Goal: Understand process/instructions

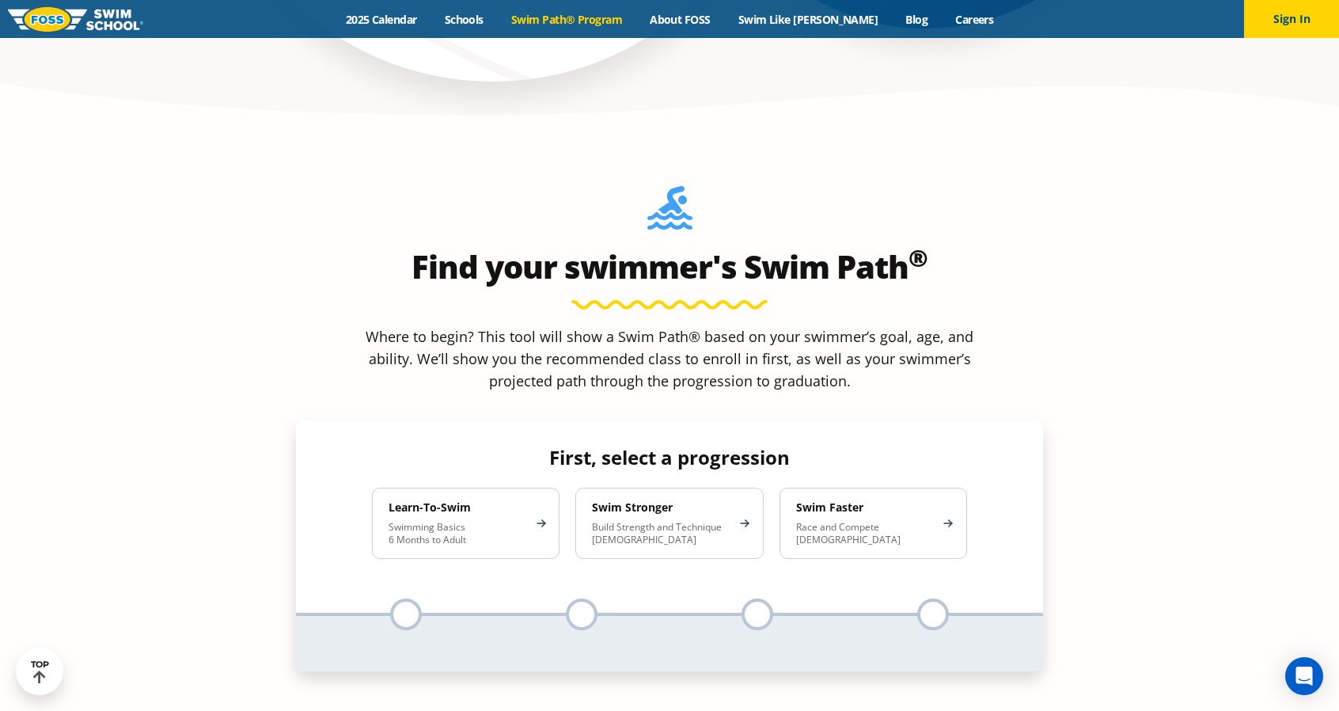
scroll to position [1393, 0]
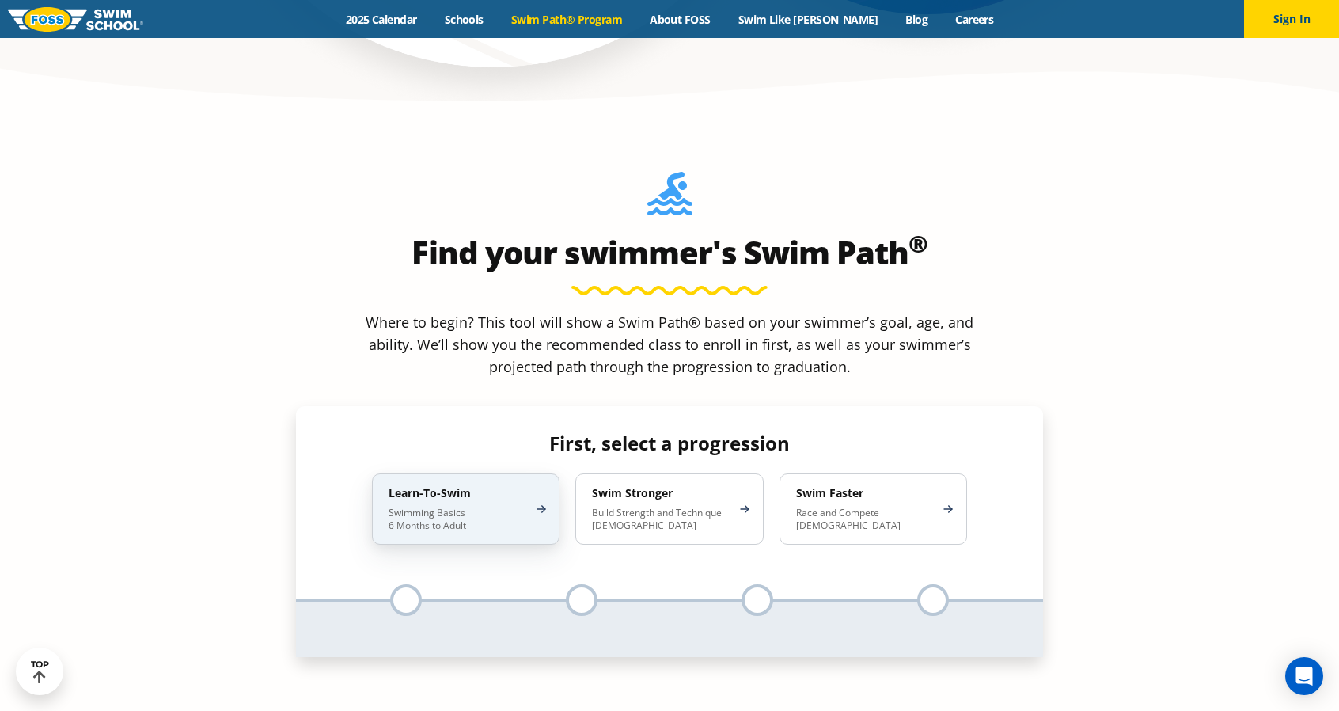
click at [519, 473] on div "Learn-To-Swim Swimming Basics 6 Months to Adult" at bounding box center [466, 508] width 188 height 71
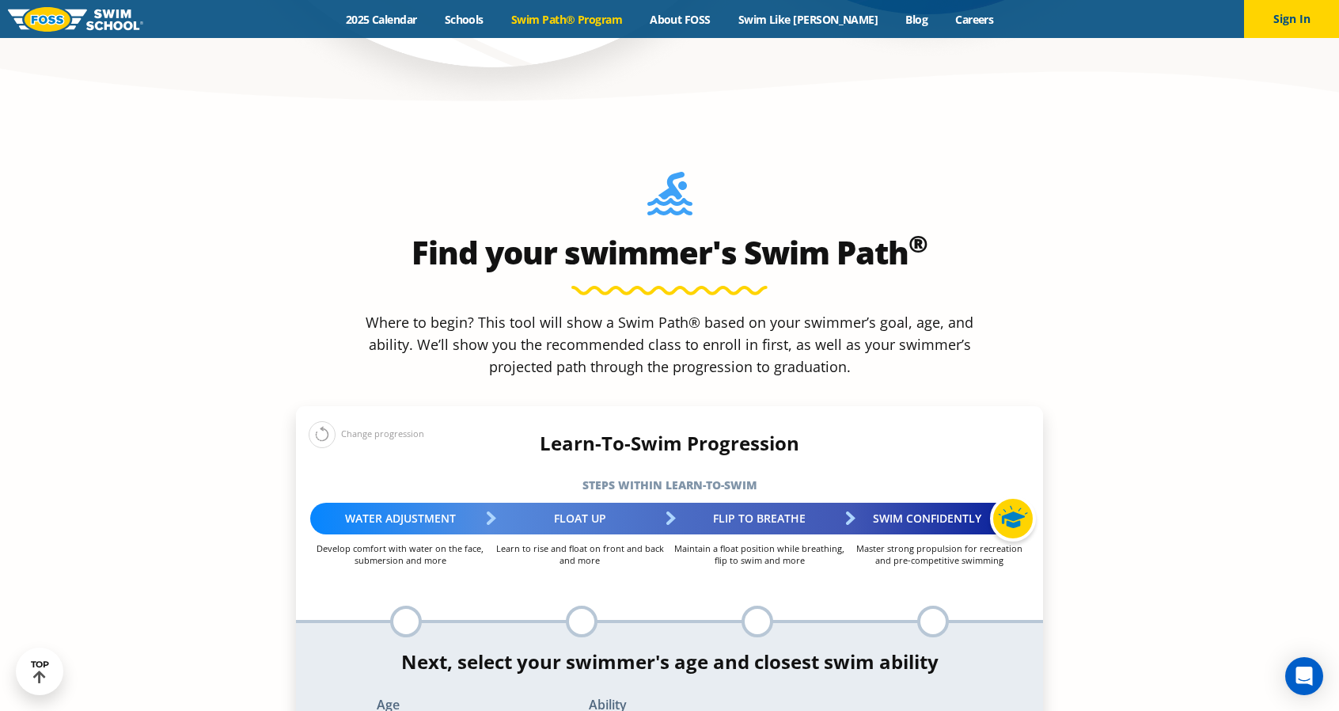
select select "adult-18-years-"
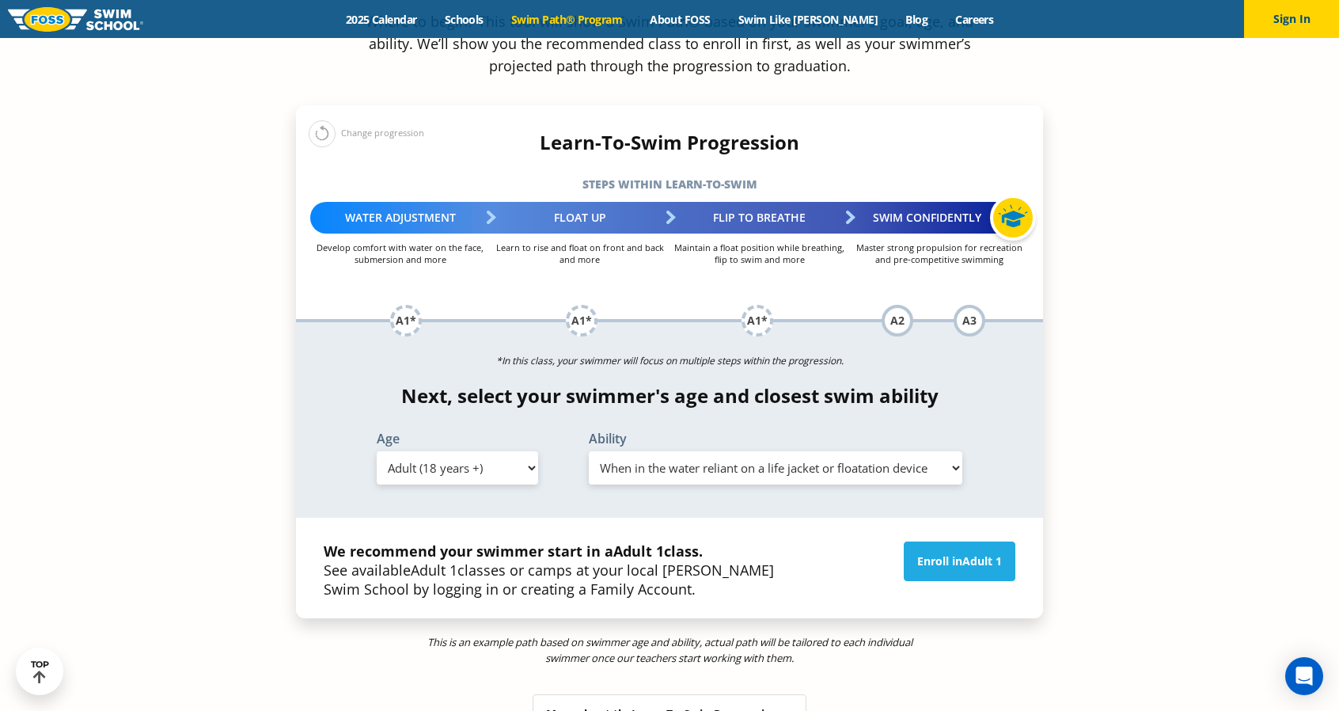
scroll to position [1698, 0]
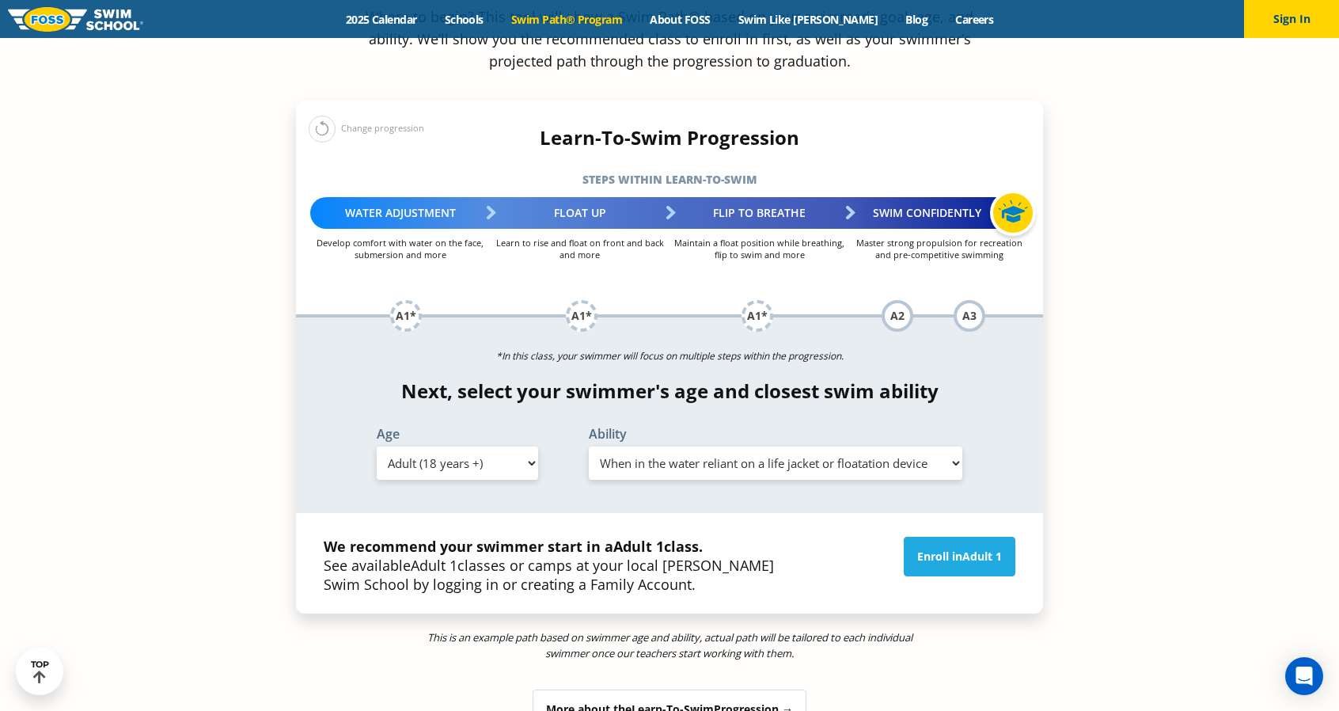
click at [948, 446] on select "Select Ability First in-water experience When in the water reliant on a life ja…" at bounding box center [775, 462] width 373 height 33
select select "adult-18-years--uncomfortable-putting-face-in-the-water-andor-getting-water-on-…"
click at [589, 446] on select "Select Ability First in-water experience When in the water reliant on a life ja…" at bounding box center [775, 462] width 373 height 33
click at [828, 446] on select "Select Ability First in-water experience When in the water reliant on a life ja…" at bounding box center [775, 462] width 373 height 33
click at [755, 380] on div "Next, select your swimmer's age and closest swim ability Age Select Age [DEMOGR…" at bounding box center [669, 432] width 747 height 105
